Goal: Task Accomplishment & Management: Manage account settings

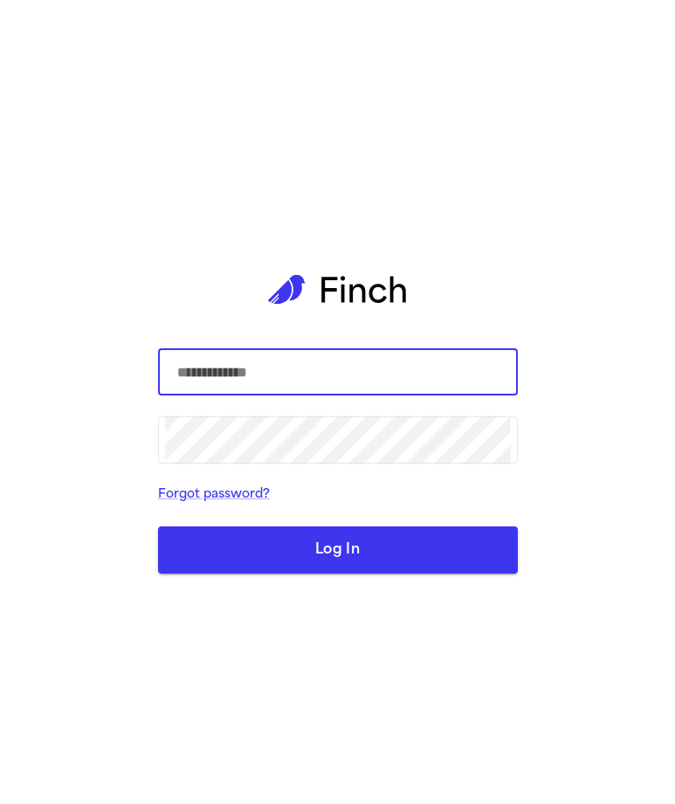
click at [366, 381] on input "text" at bounding box center [338, 371] width 346 height 49
click at [0, 803] on com-1password-button at bounding box center [0, 804] width 0 height 0
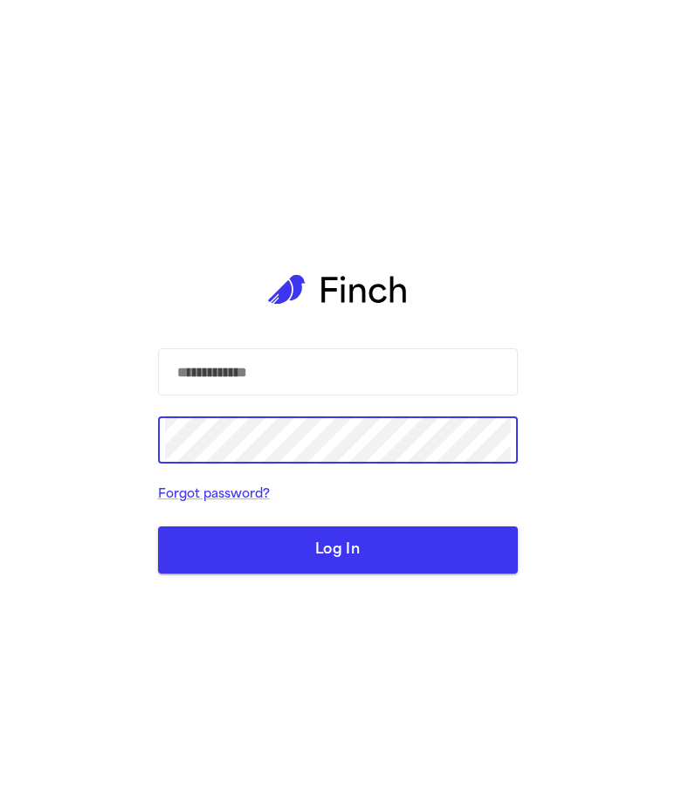
click at [320, 401] on form "​ ​ Forgot password? Log In" at bounding box center [338, 460] width 360 height 225
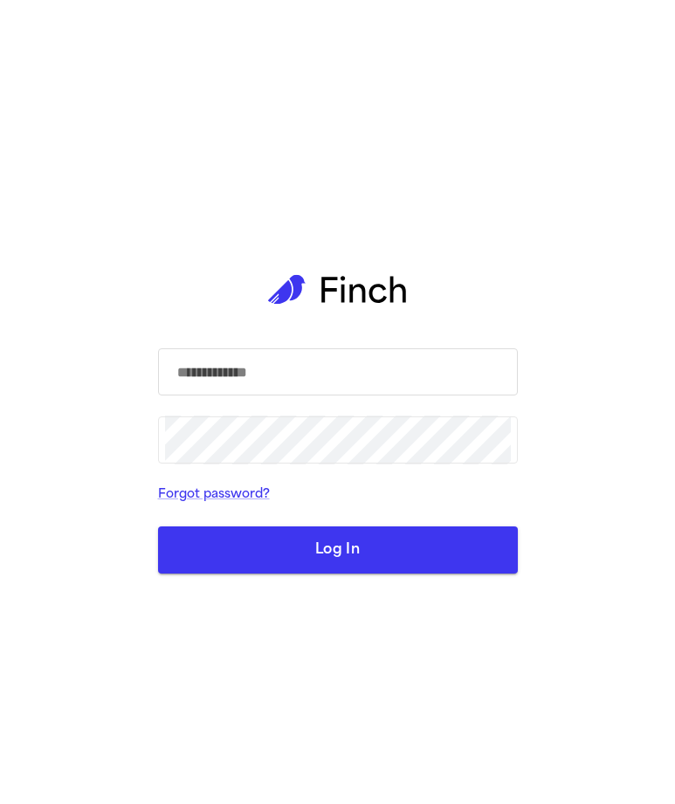
click at [328, 380] on input "text" at bounding box center [338, 371] width 346 height 49
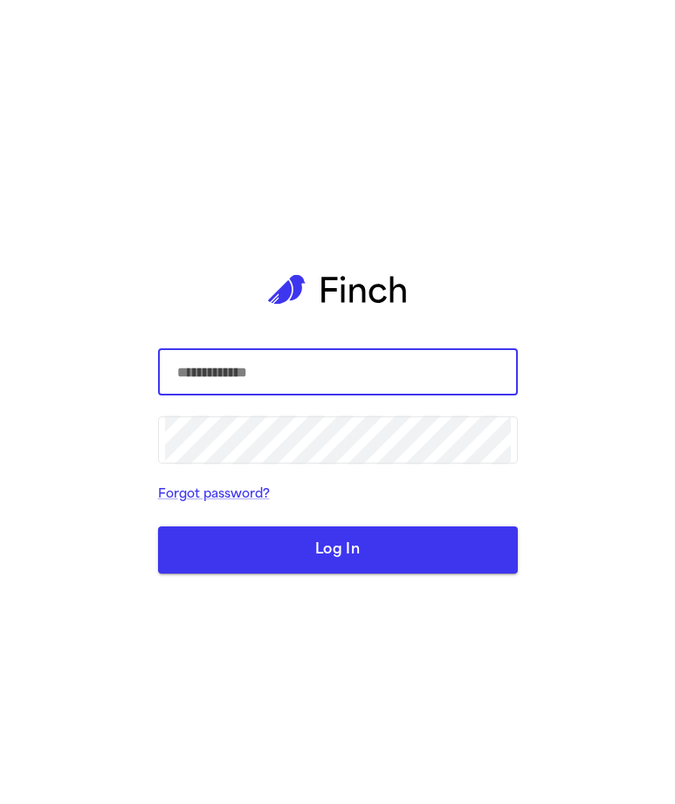
click at [328, 380] on input "text" at bounding box center [338, 371] width 346 height 49
type input "**********"
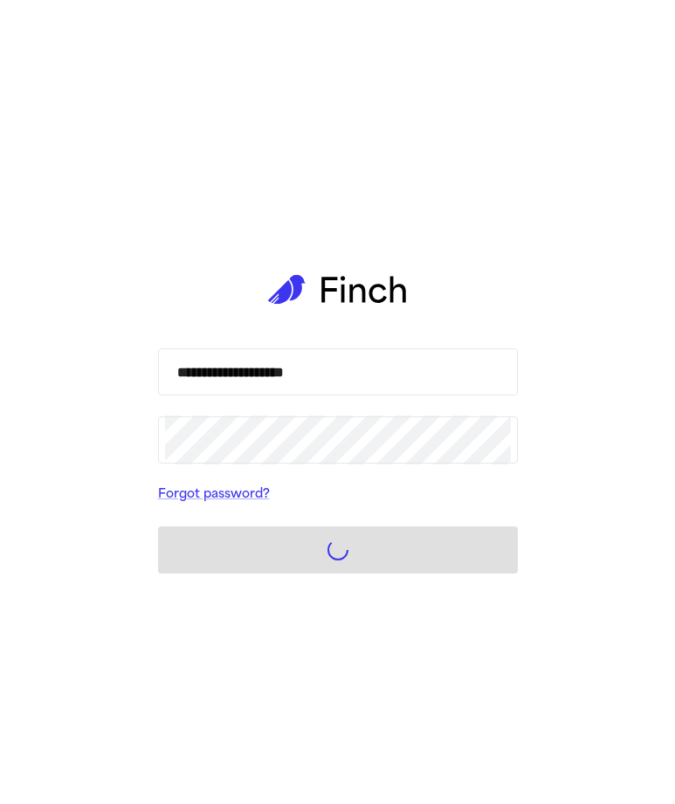
click at [352, 544] on form "**********" at bounding box center [338, 460] width 360 height 225
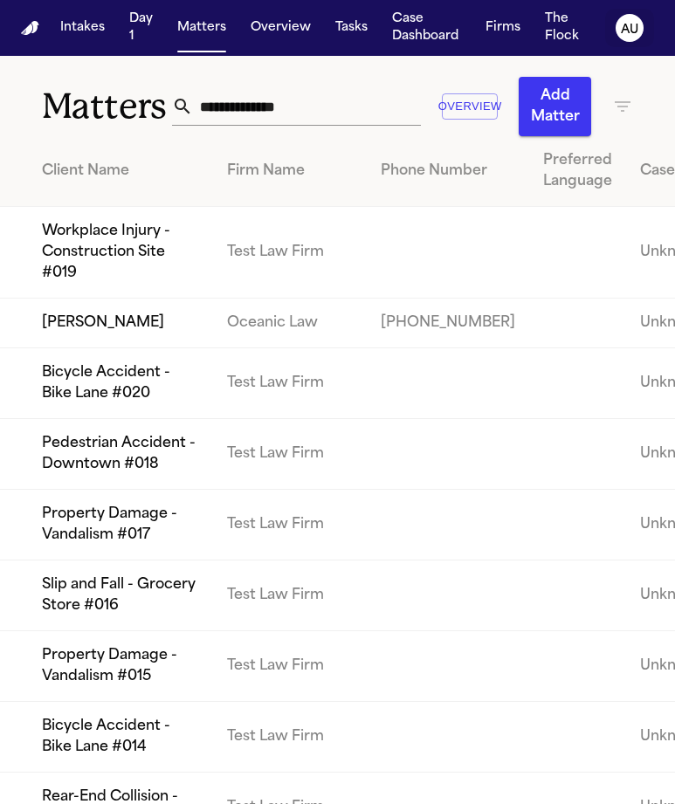
click at [632, 27] on text "AU" at bounding box center [629, 30] width 17 height 12
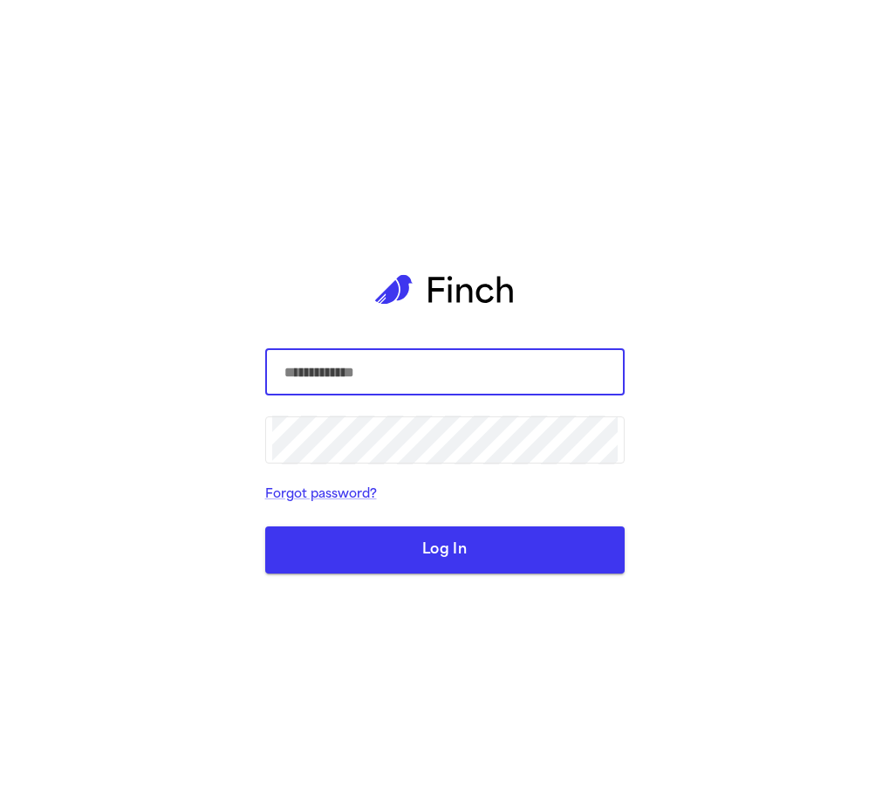
type input "**********"
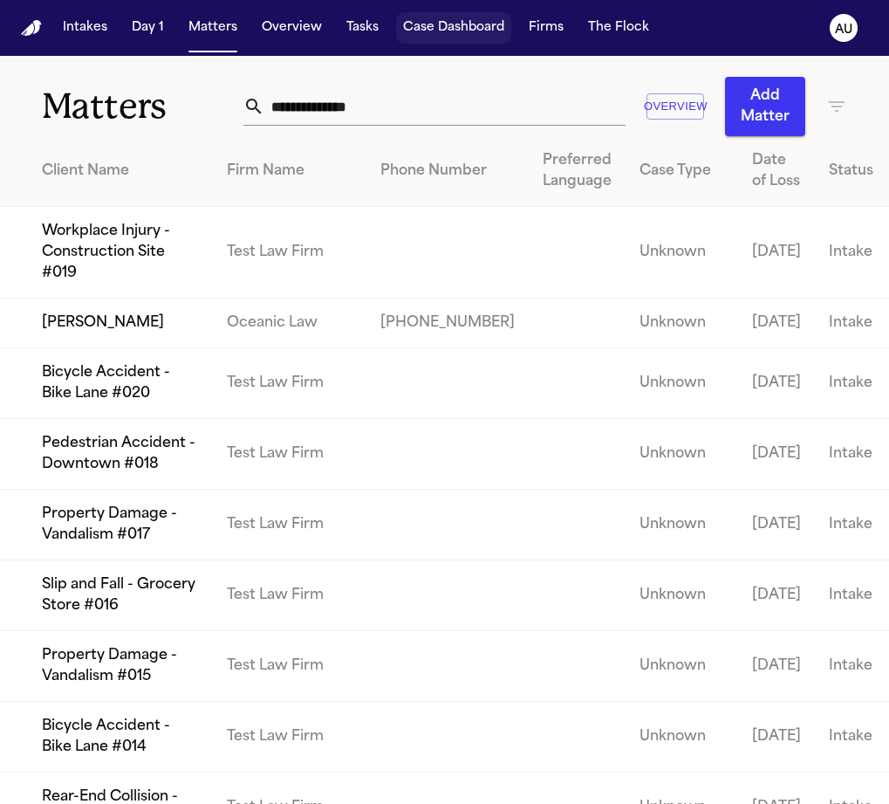
click at [484, 36] on button "Case Dashboard" at bounding box center [453, 27] width 115 height 31
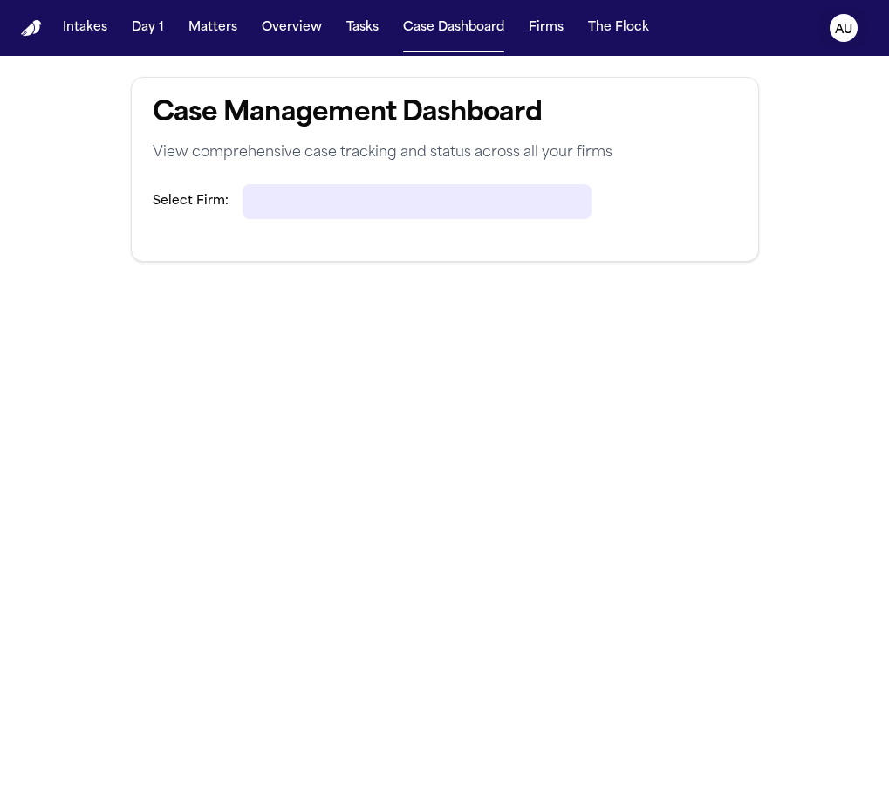
click at [835, 35] on text "AU" at bounding box center [843, 30] width 17 height 12
click at [840, 31] on text "AU" at bounding box center [843, 30] width 17 height 12
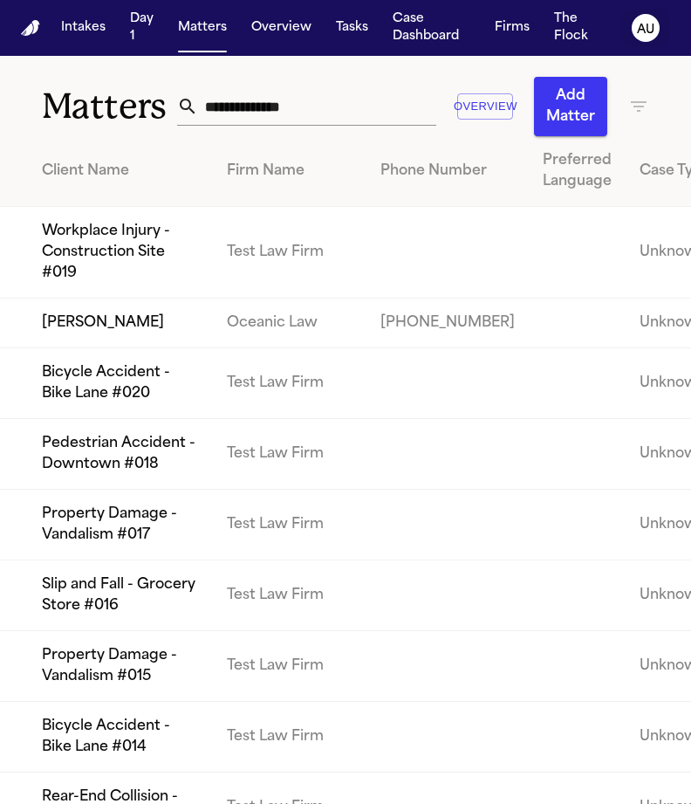
click at [654, 24] on text "AU" at bounding box center [645, 30] width 17 height 12
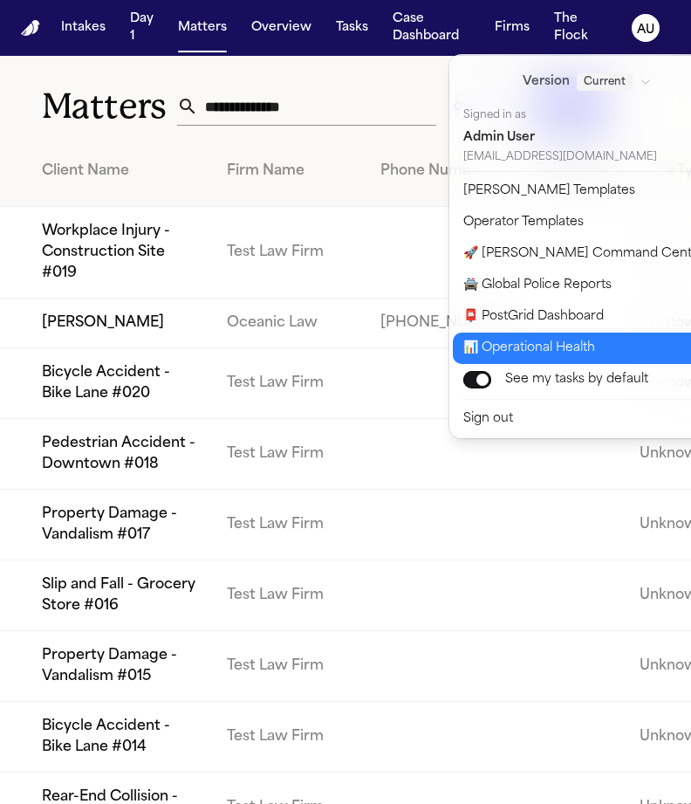
click at [567, 340] on button "📊 Operational Health" at bounding box center [598, 348] width 291 height 31
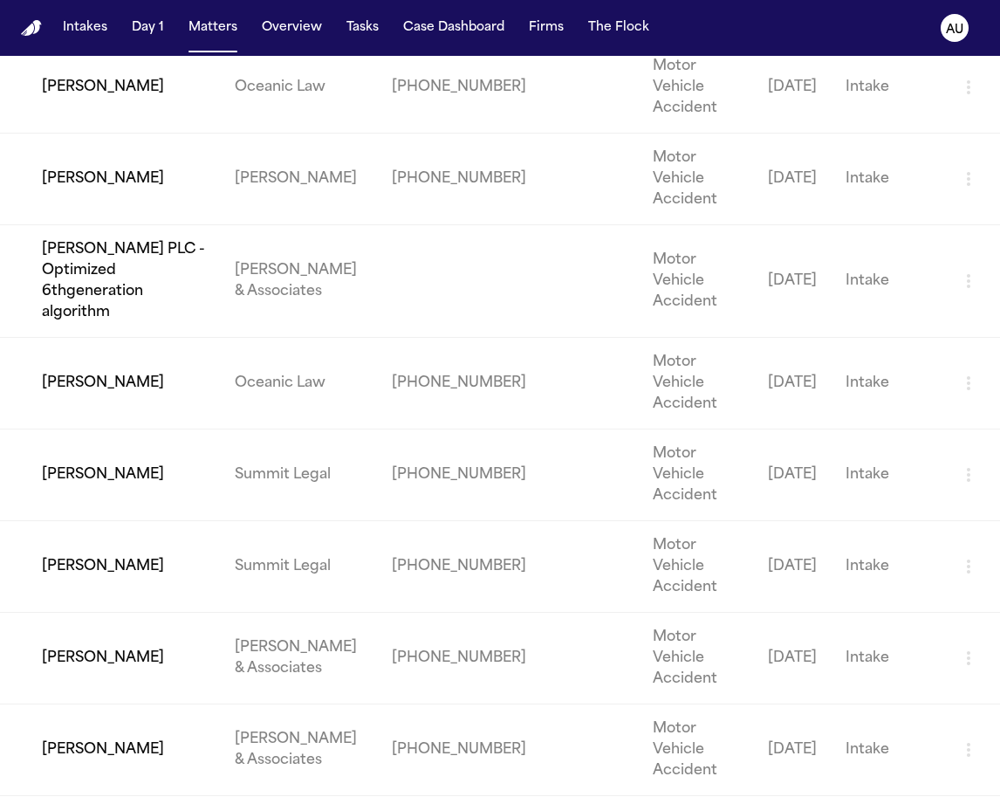
scroll to position [4131, 0]
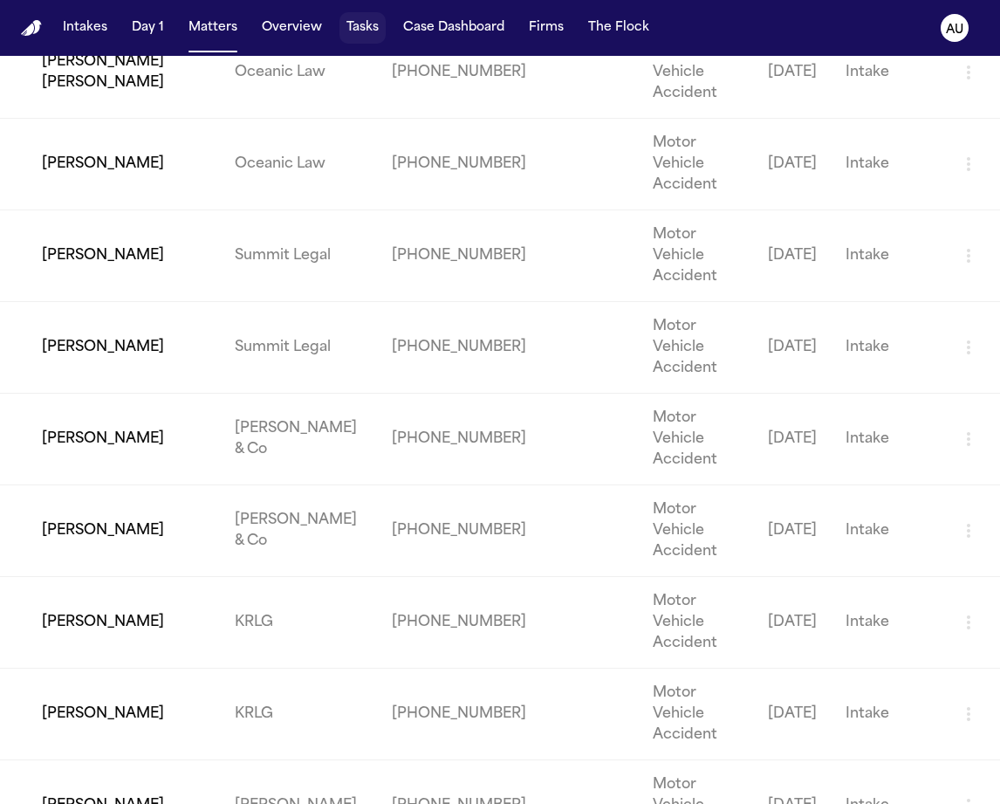
click at [371, 38] on button "Tasks" at bounding box center [363, 27] width 46 height 31
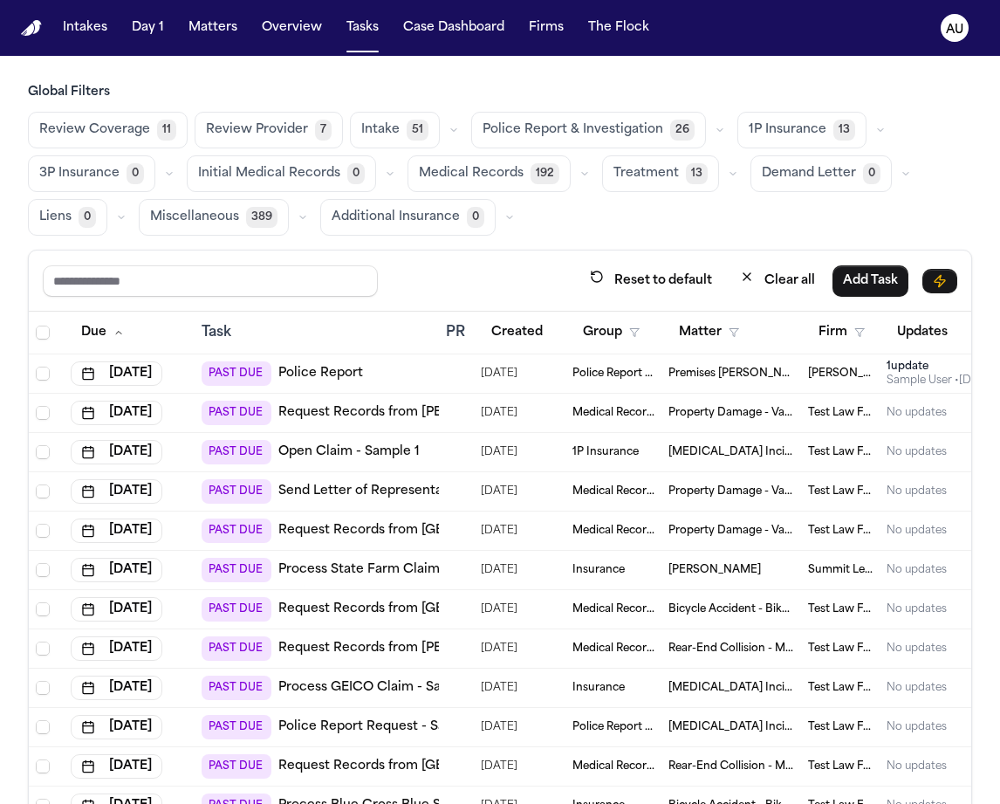
click at [580, 175] on icon "button" at bounding box center [585, 173] width 10 height 10
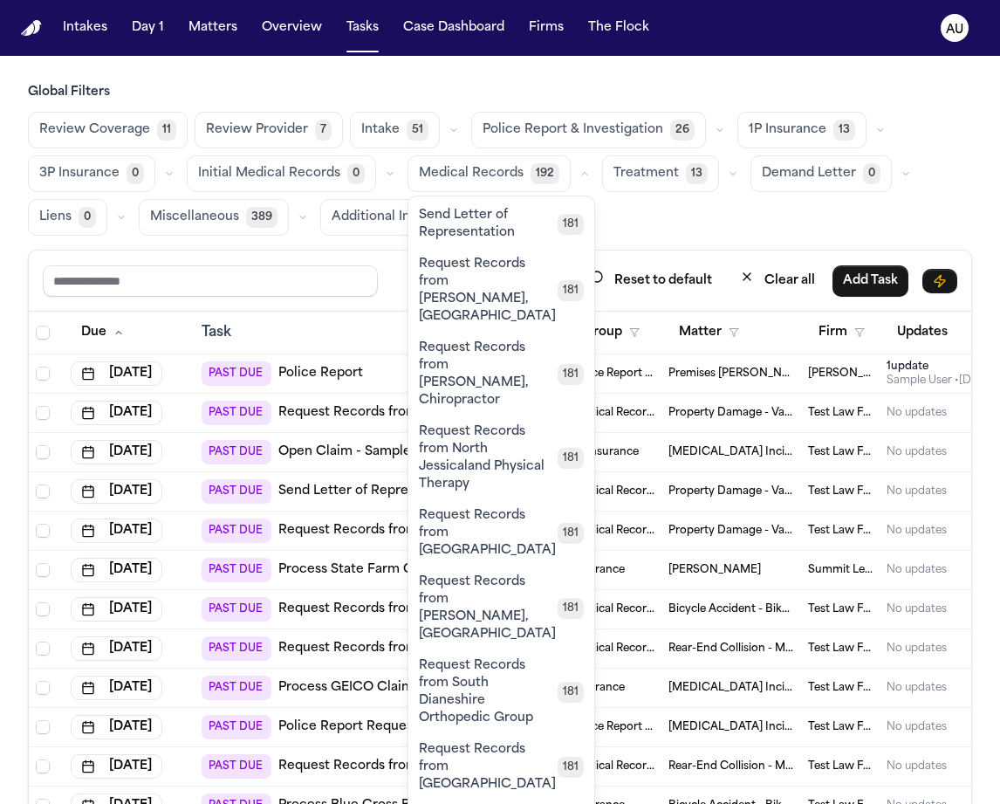
click at [515, 236] on span "Send Letter of Representation" at bounding box center [488, 224] width 139 height 35
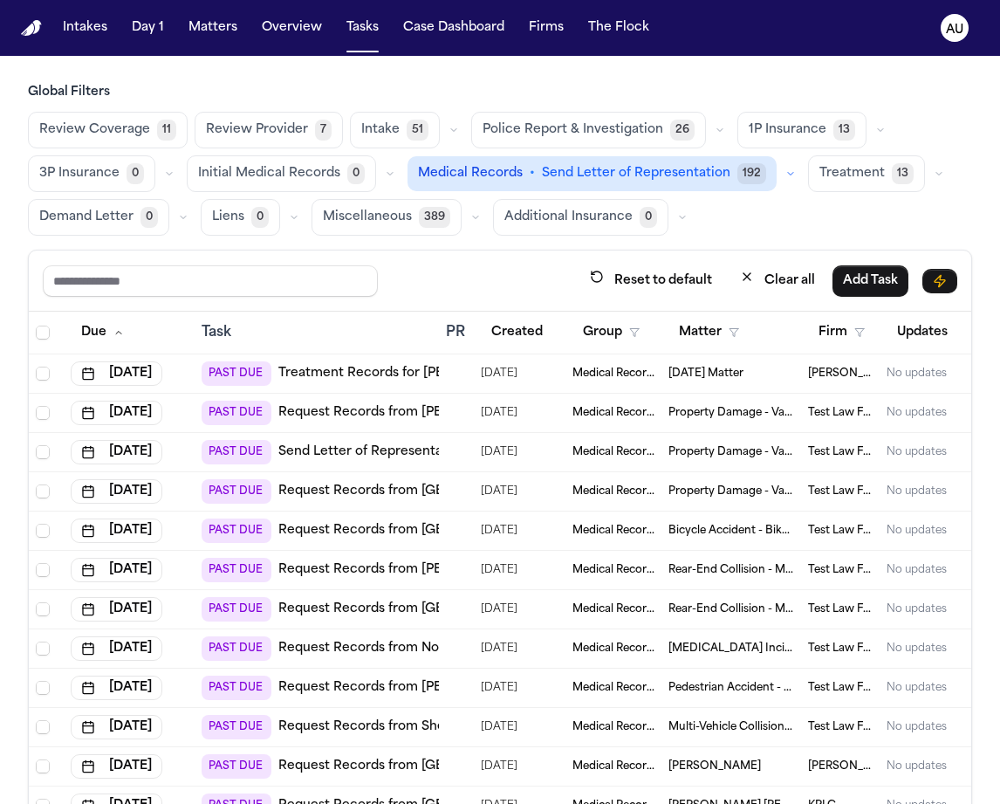
click at [786, 173] on icon "button" at bounding box center [791, 173] width 10 height 10
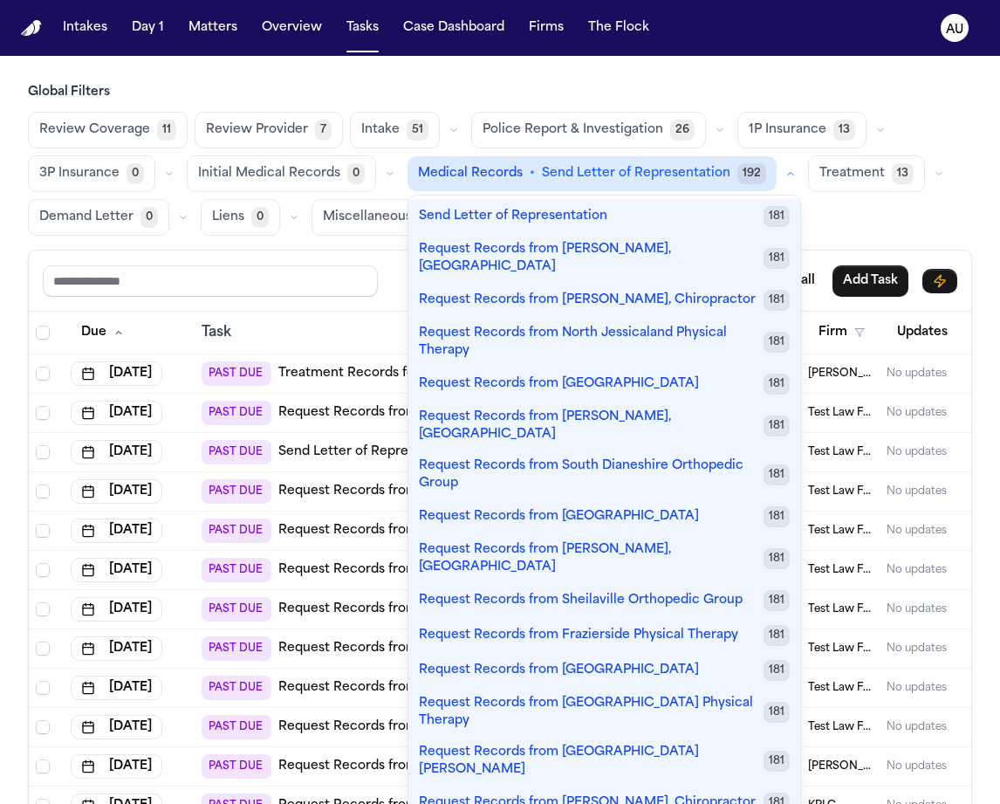
click at [834, 230] on div "Review Coverage 11 Review Provider 7 Intake 51 Police Report & Investigation 26…" at bounding box center [500, 174] width 944 height 124
click at [875, 125] on icon "button" at bounding box center [880, 130] width 10 height 10
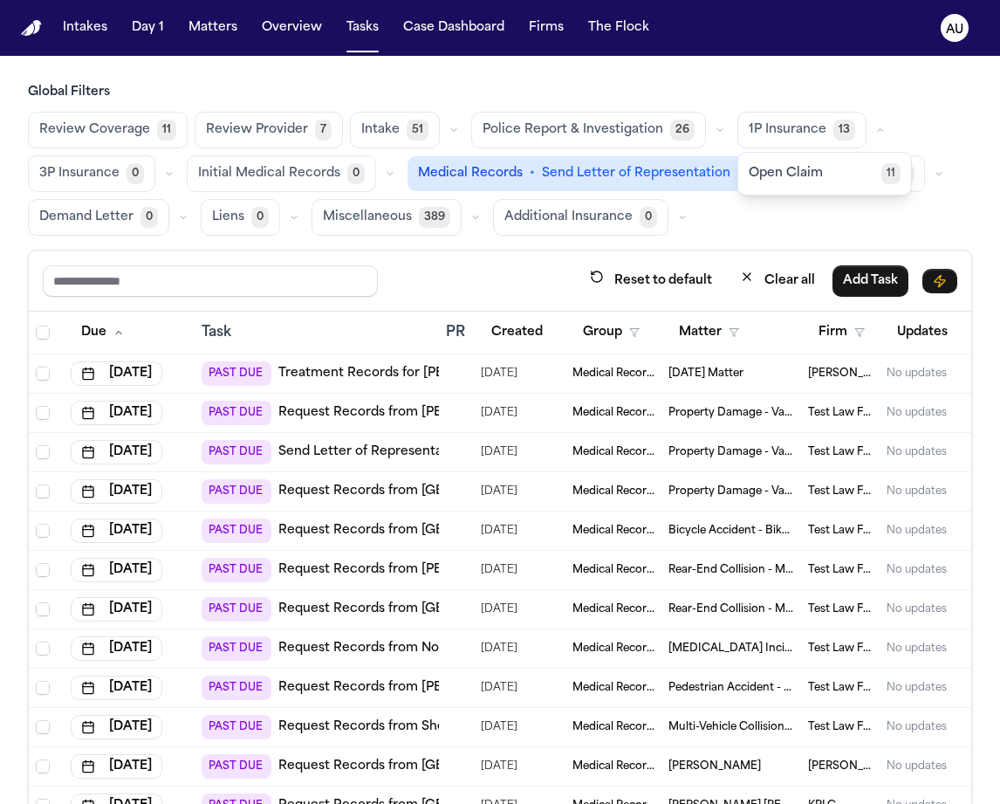
click at [827, 156] on button "Open Claim 11" at bounding box center [824, 173] width 173 height 35
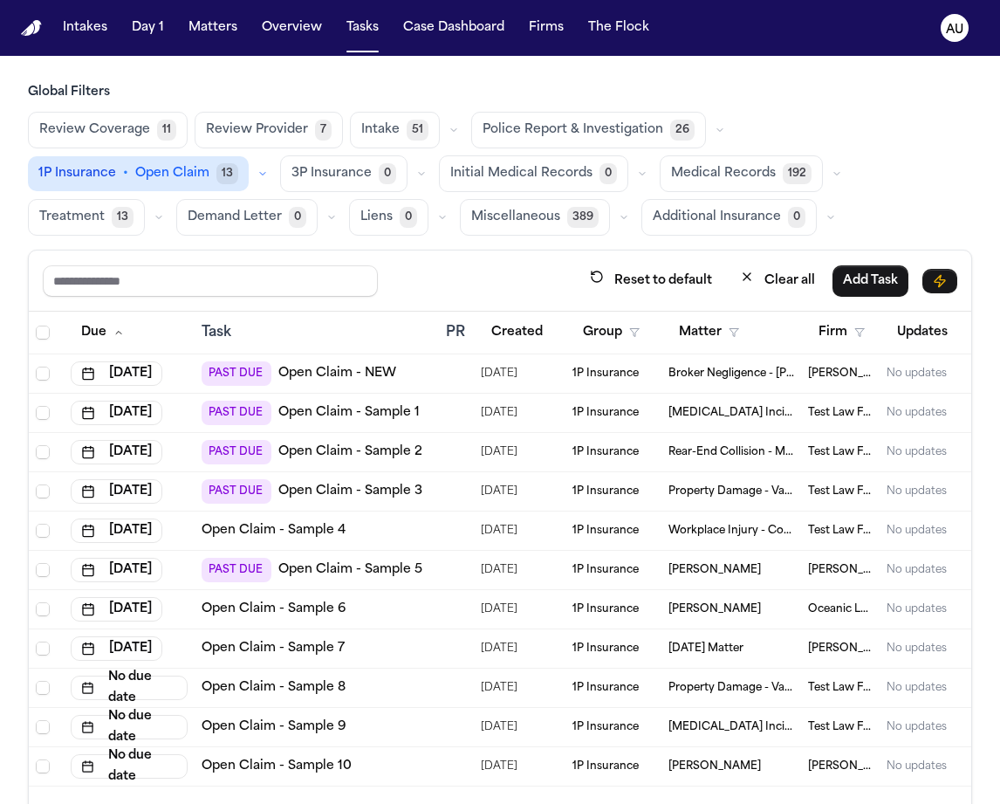
click at [710, 122] on button "button" at bounding box center [720, 130] width 21 height 21
click at [586, 176] on span "Police Report Request" at bounding box center [553, 173] width 140 height 17
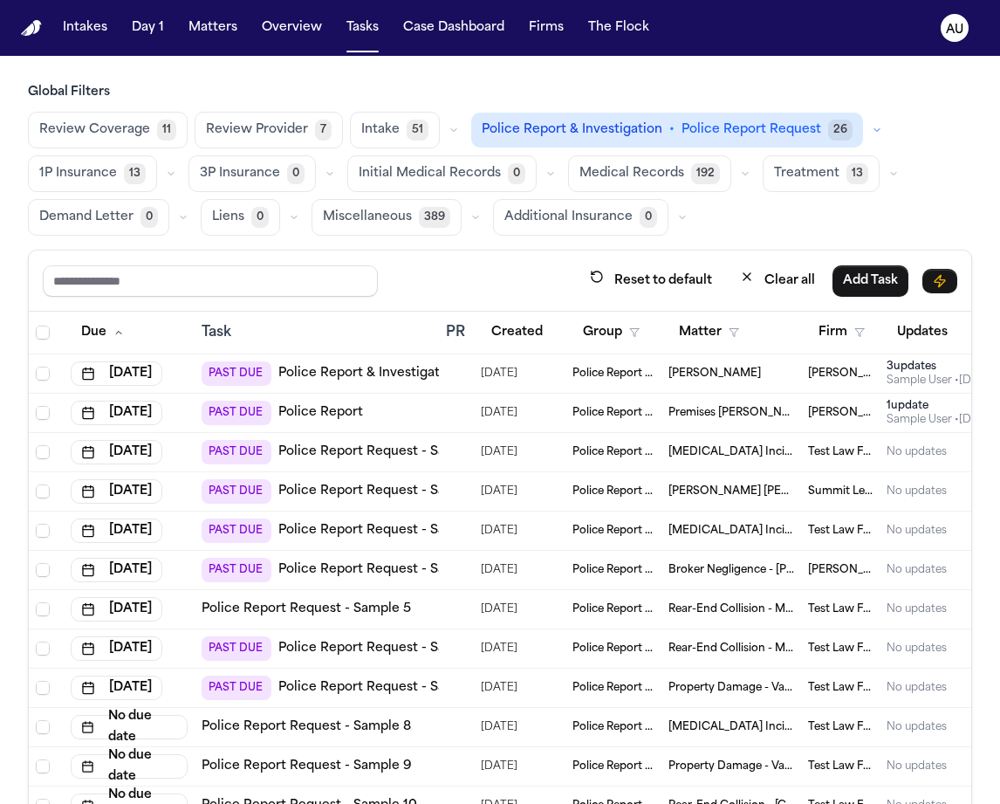
click at [434, 124] on div "Intake 51" at bounding box center [407, 130] width 114 height 37
click at [145, 146] on button "Review Coverage 11" at bounding box center [108, 130] width 160 height 37
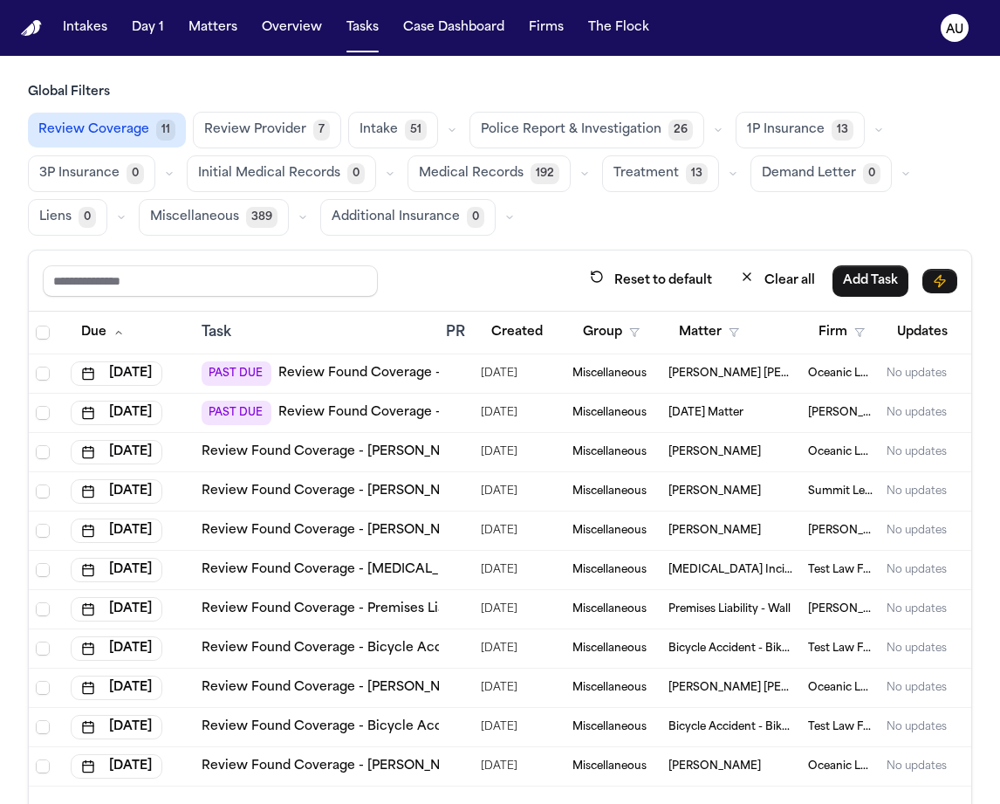
click at [383, 381] on div "PAST DUE Review Found Coverage - Kendra Elise Montalvo" at bounding box center [431, 373] width 459 height 24
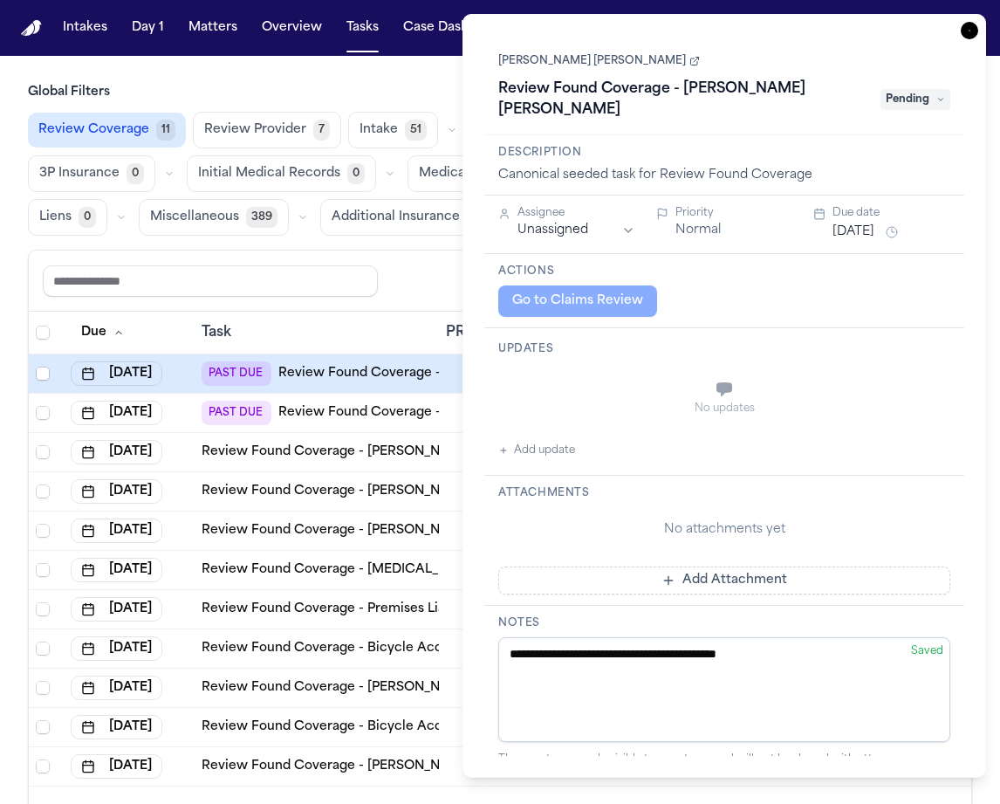
click at [971, 28] on icon "button" at bounding box center [969, 30] width 17 height 17
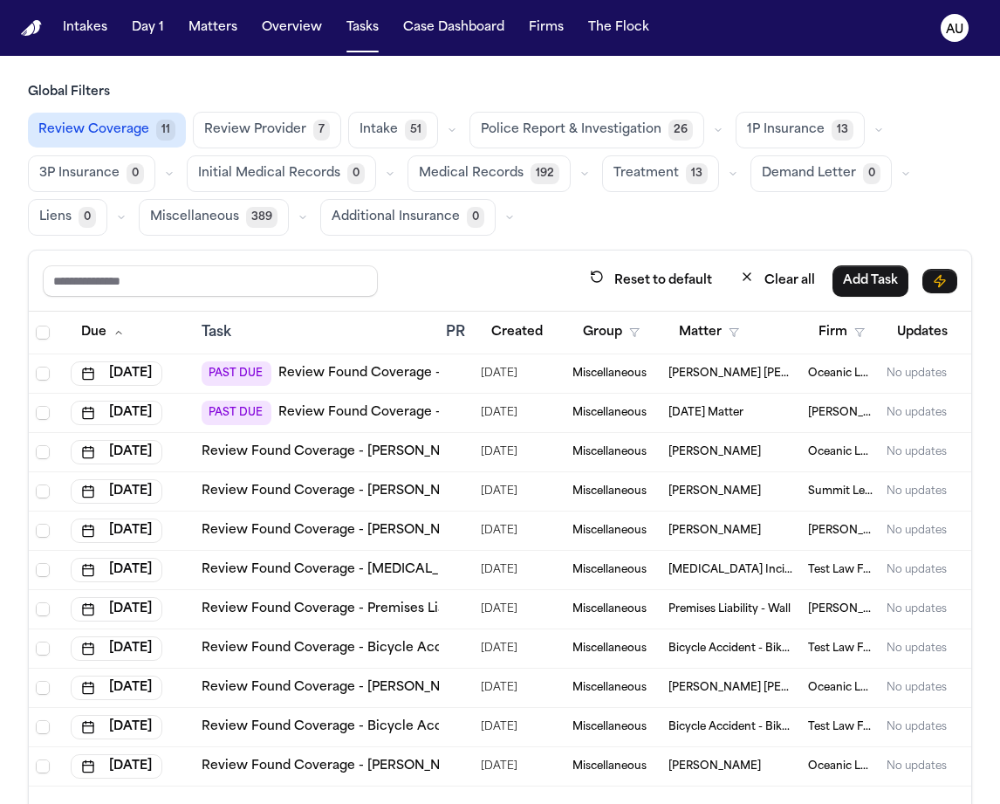
click at [579, 180] on button "button" at bounding box center [584, 173] width 21 height 21
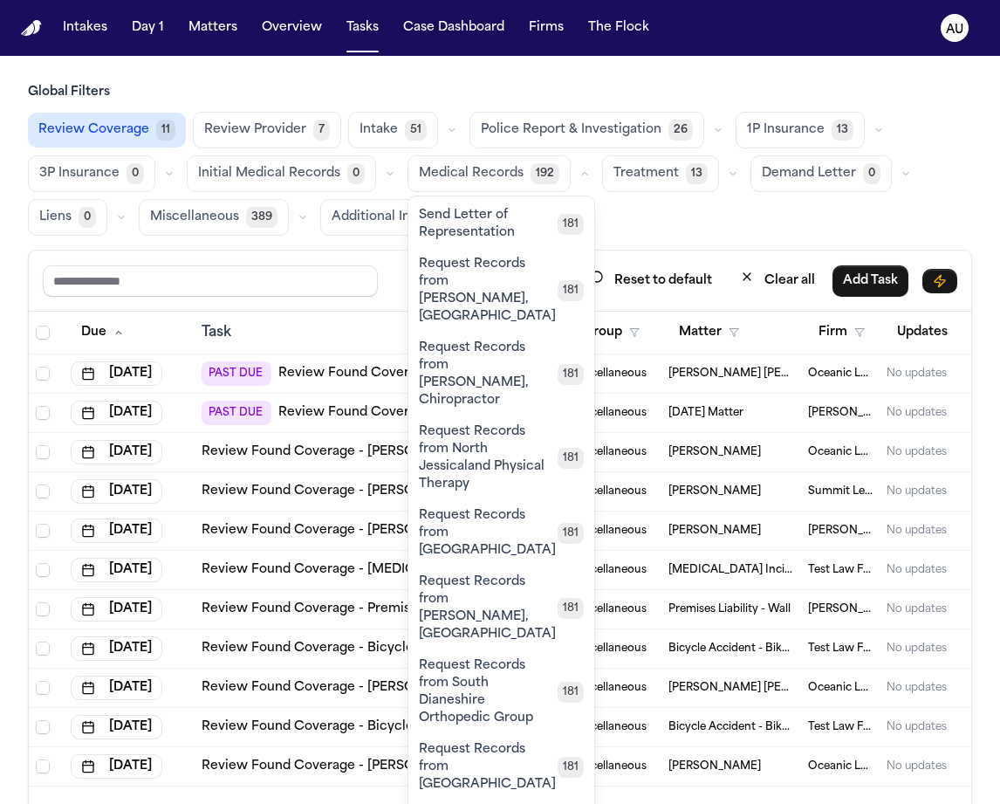
click at [638, 215] on div "Review Coverage 11 Review Provider 7 Intake 51 Police Report & Investigation 26…" at bounding box center [500, 174] width 944 height 124
